Goal: Obtain resource: Download file/media

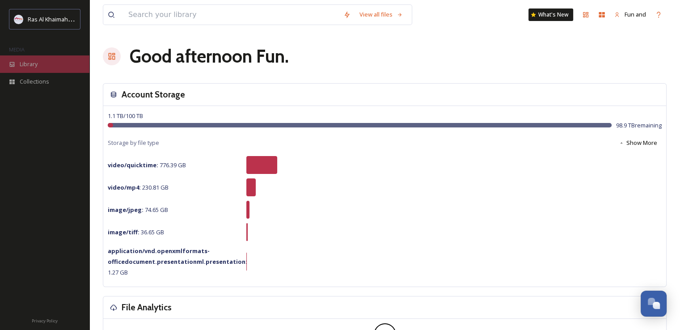
click at [52, 67] on div "Library" at bounding box center [44, 63] width 89 height 17
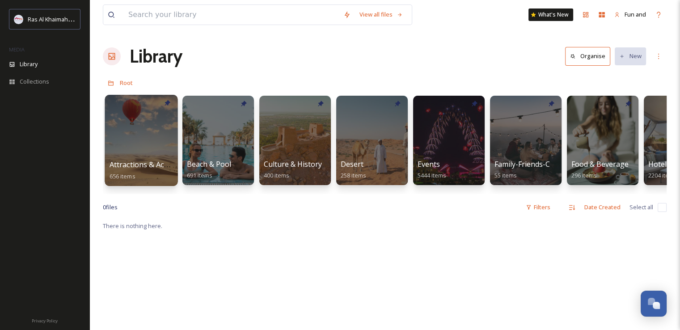
click at [167, 131] on div at bounding box center [141, 140] width 73 height 91
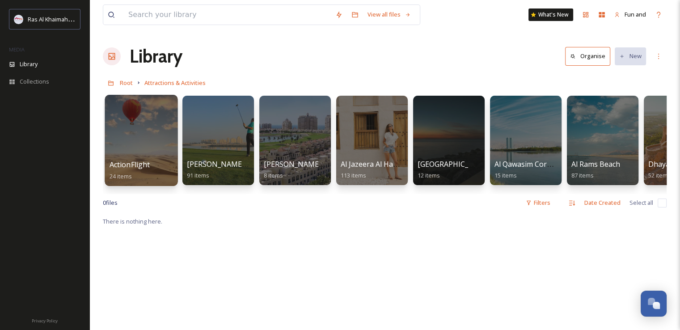
click at [148, 139] on div at bounding box center [141, 140] width 73 height 91
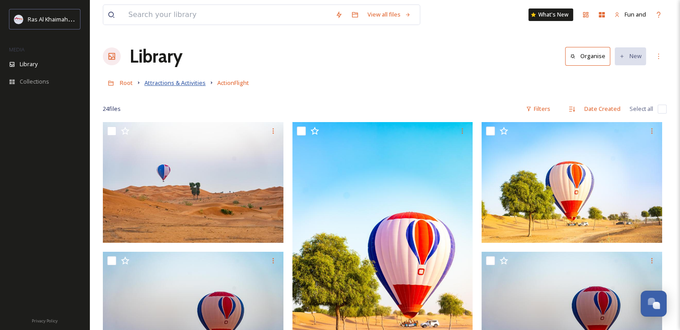
click at [179, 82] on span "Attractions & Activities" at bounding box center [174, 83] width 61 height 8
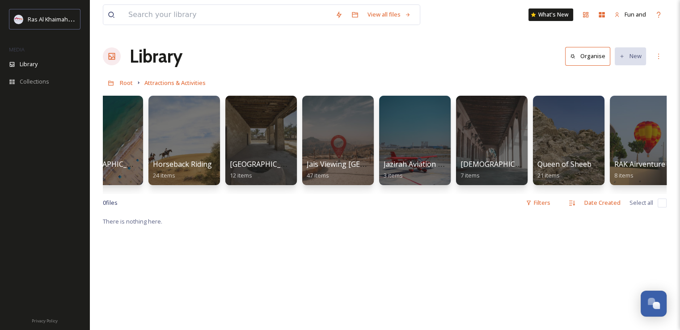
scroll to position [0, 650]
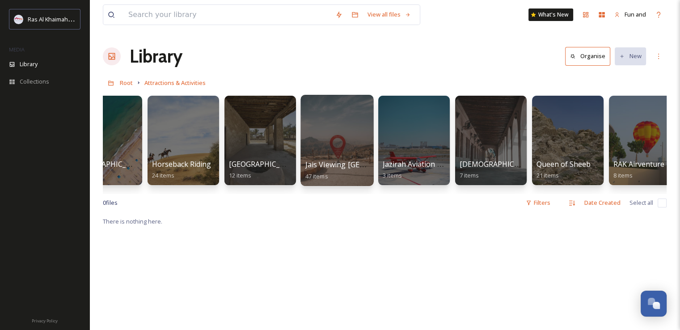
click at [367, 131] on div at bounding box center [336, 140] width 73 height 91
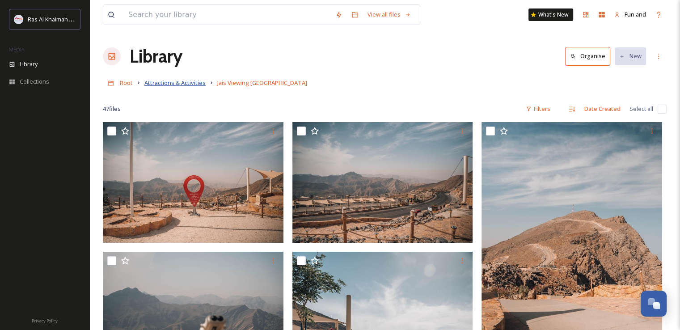
click at [200, 84] on span "Attractions & Activities" at bounding box center [174, 83] width 61 height 8
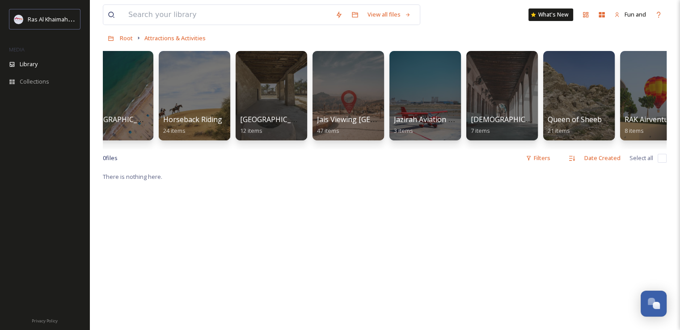
scroll to position [0, 640]
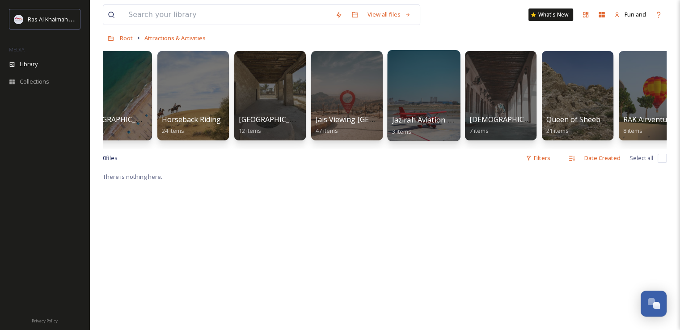
click at [422, 96] on div at bounding box center [423, 95] width 73 height 91
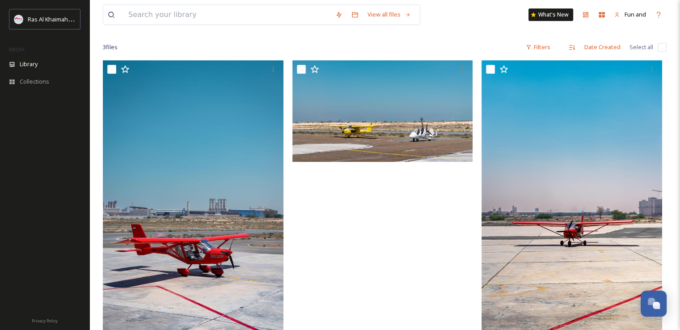
scroll to position [122, 0]
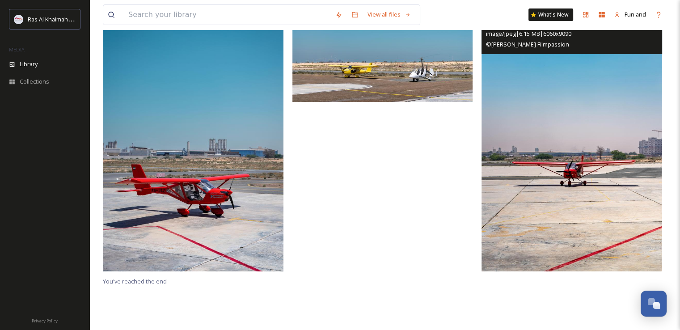
click at [577, 144] on img at bounding box center [572, 135] width 181 height 271
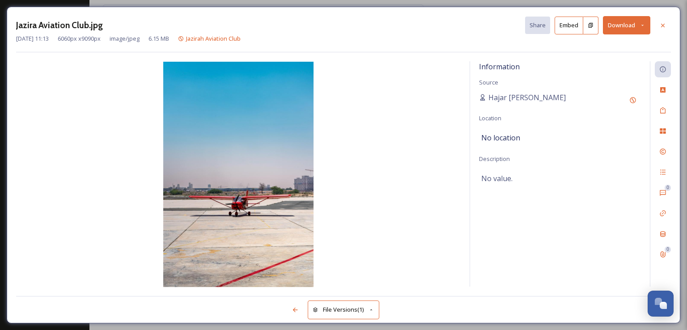
click at [613, 24] on button "Download" at bounding box center [626, 25] width 47 height 18
click at [668, 21] on div at bounding box center [663, 25] width 16 height 16
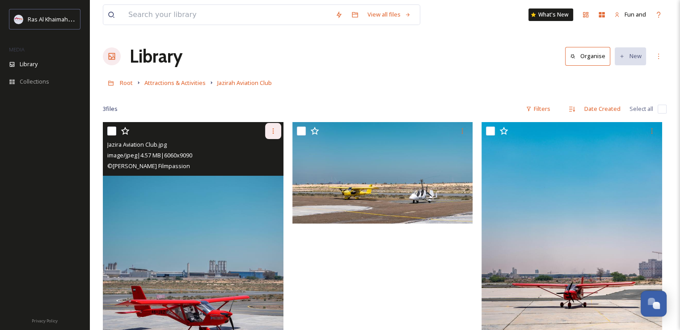
click at [270, 130] on icon at bounding box center [273, 130] width 7 height 7
click at [268, 166] on span "Download" at bounding box center [262, 168] width 27 height 8
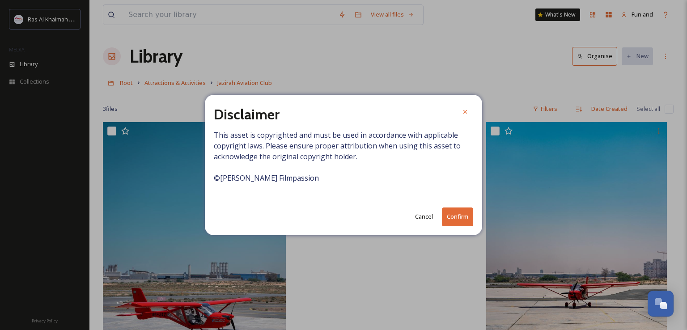
click at [429, 214] on button "Cancel" at bounding box center [423, 216] width 27 height 17
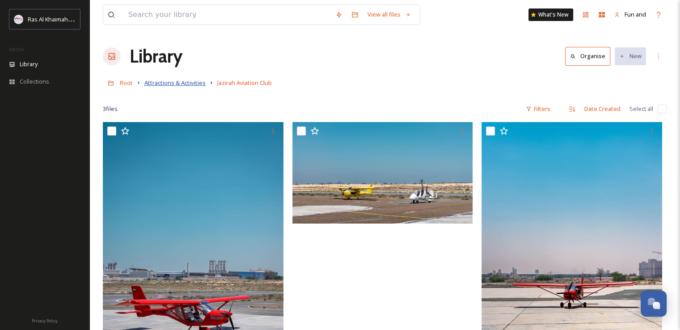
click at [169, 84] on span "Attractions & Activities" at bounding box center [174, 83] width 61 height 8
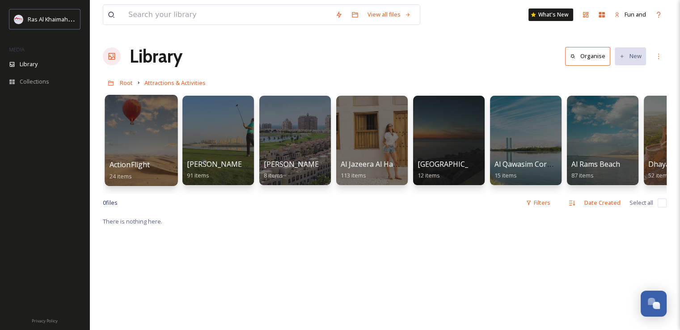
click at [152, 135] on div at bounding box center [141, 140] width 73 height 91
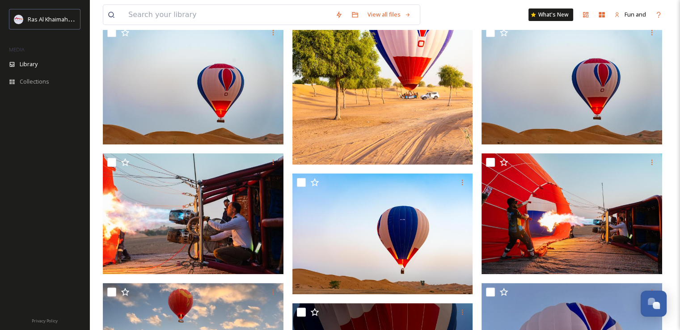
scroll to position [407, 0]
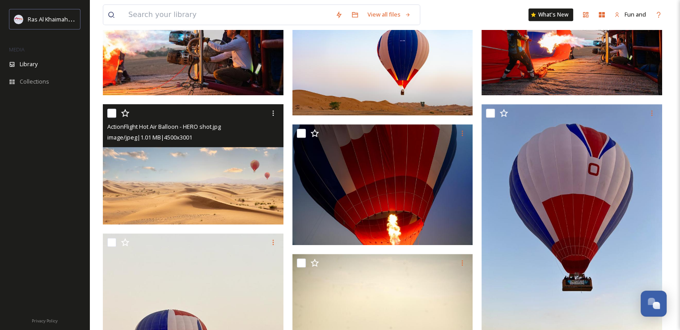
click at [201, 178] on img at bounding box center [193, 164] width 181 height 121
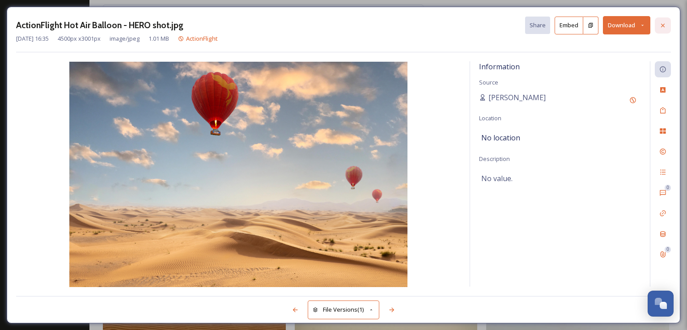
click at [663, 29] on div at bounding box center [663, 25] width 16 height 16
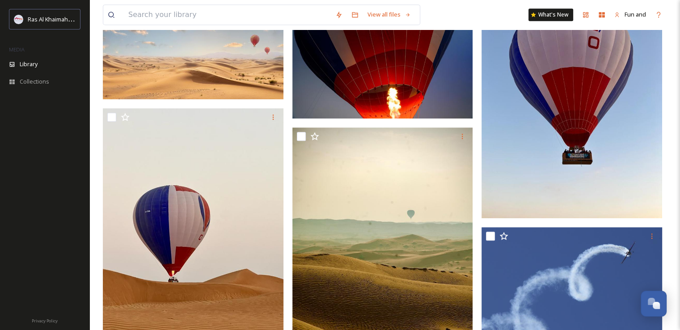
scroll to position [630, 0]
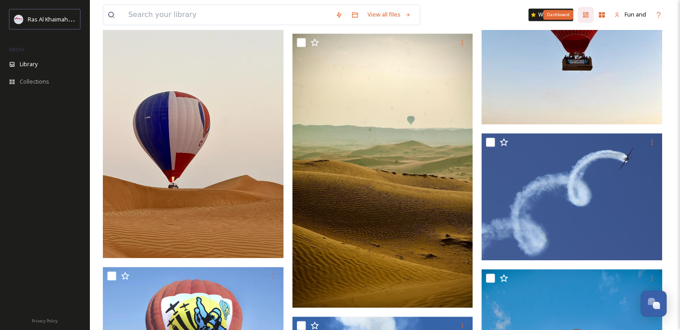
click at [585, 13] on icon at bounding box center [585, 14] width 5 height 5
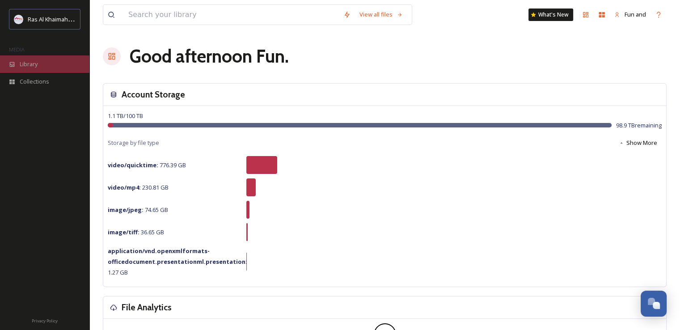
click at [42, 61] on div "Library" at bounding box center [44, 63] width 89 height 17
